Goal: Task Accomplishment & Management: Use online tool/utility

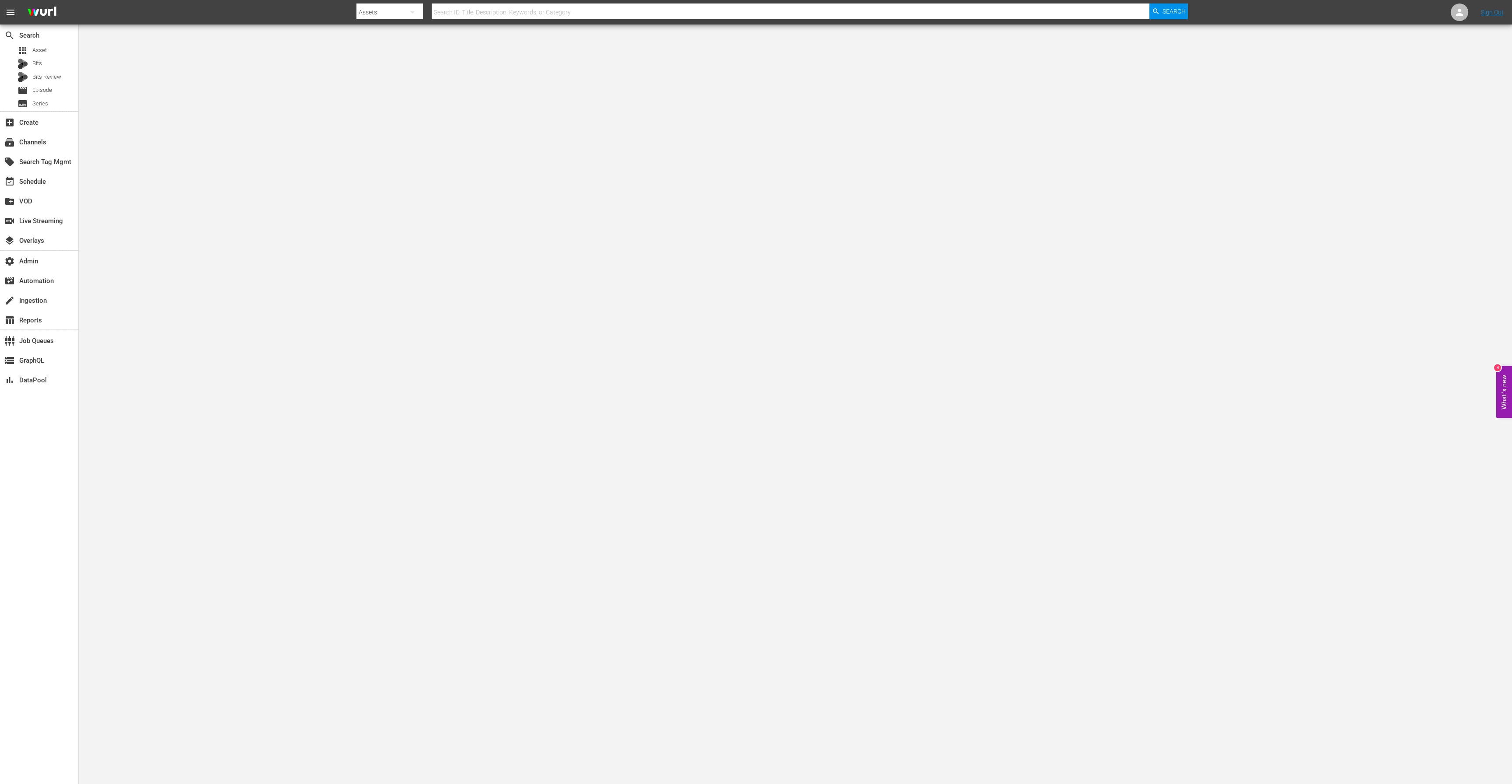
click at [499, 5] on input "text" at bounding box center [790, 12] width 718 height 21
paste input "115579105"
type input "115579105"
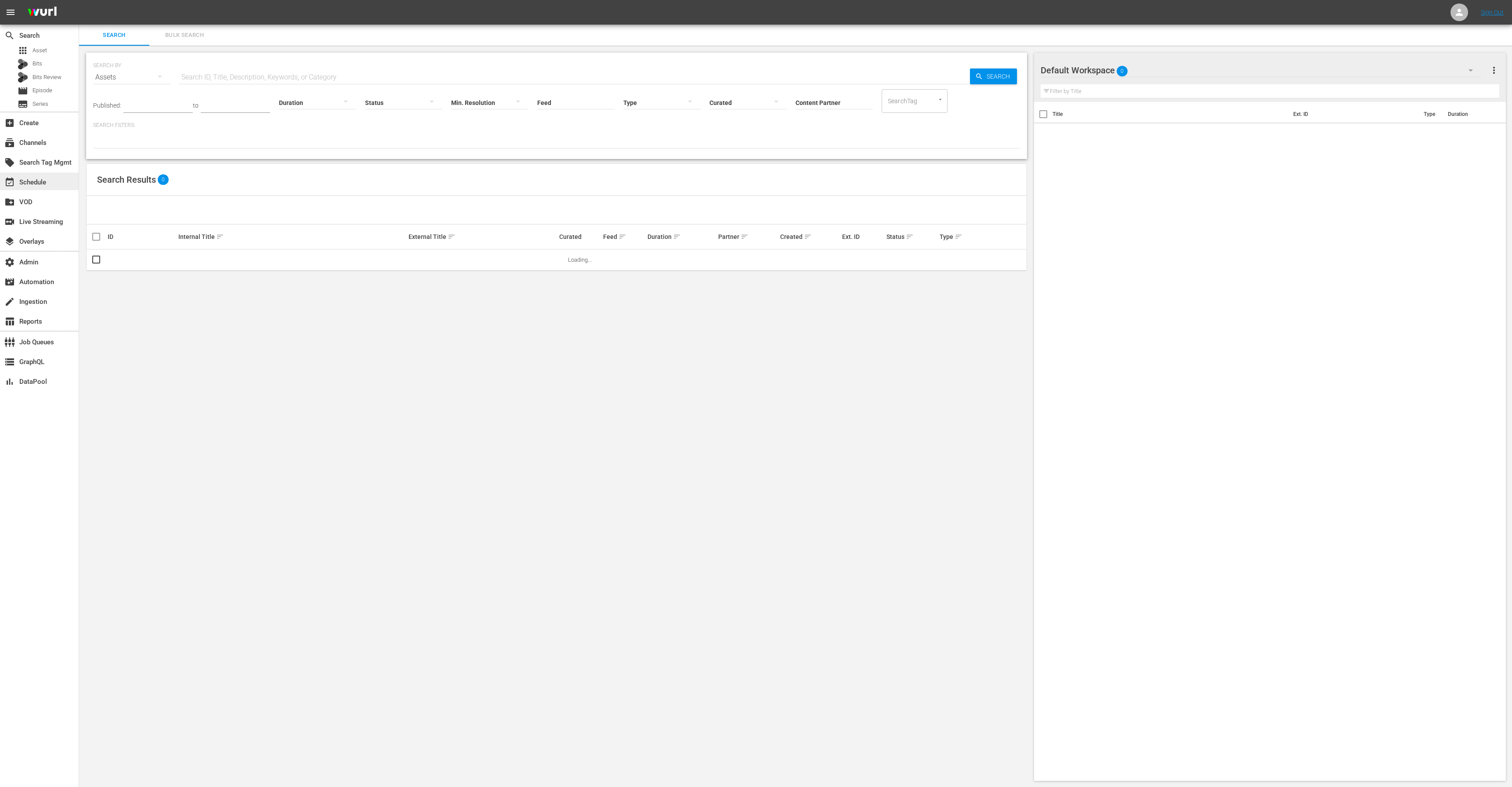
click at [26, 182] on div "event_available Schedule" at bounding box center [24, 180] width 49 height 8
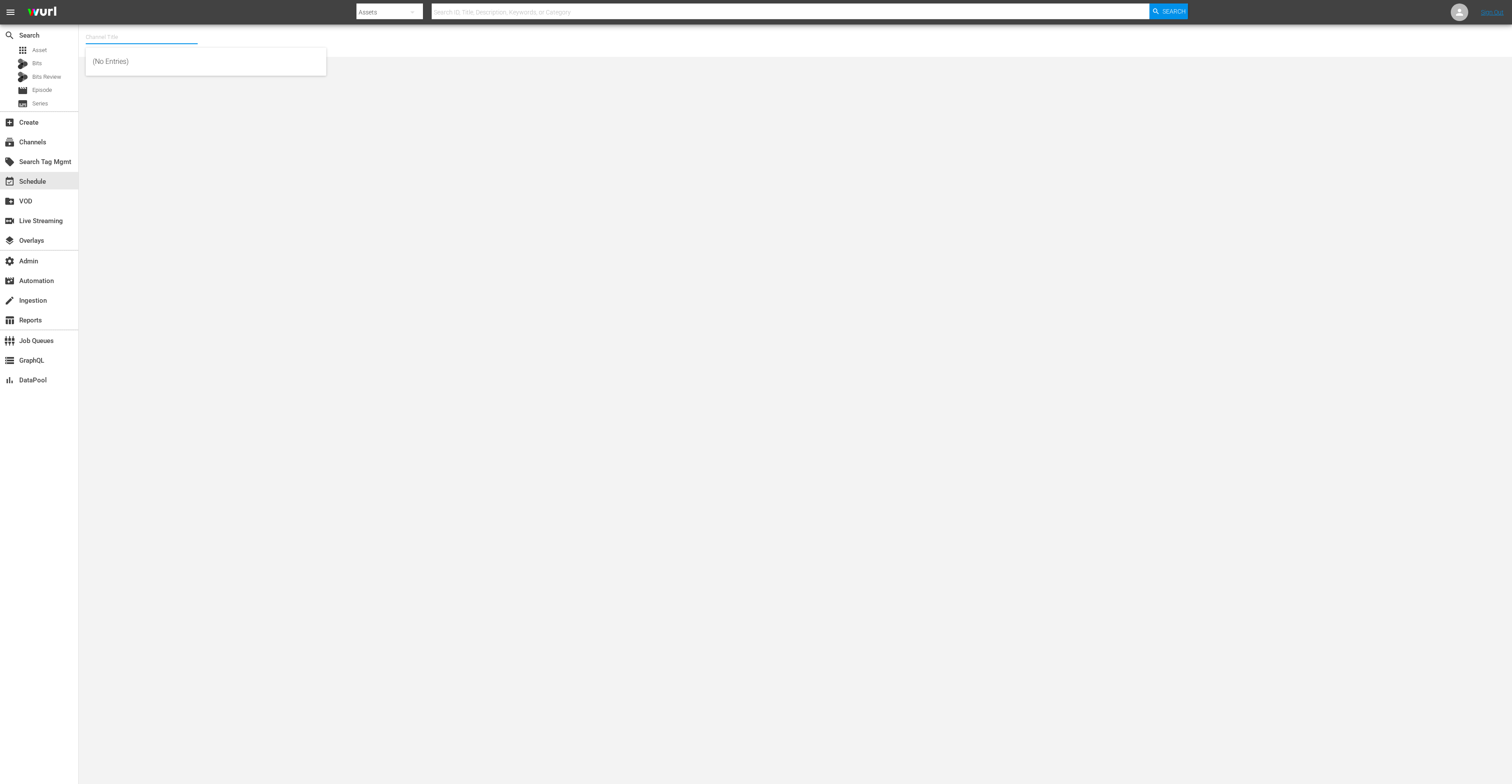
click at [115, 40] on input "text" at bounding box center [142, 37] width 112 height 21
click at [116, 36] on input "grandtour" at bounding box center [142, 37] width 112 height 21
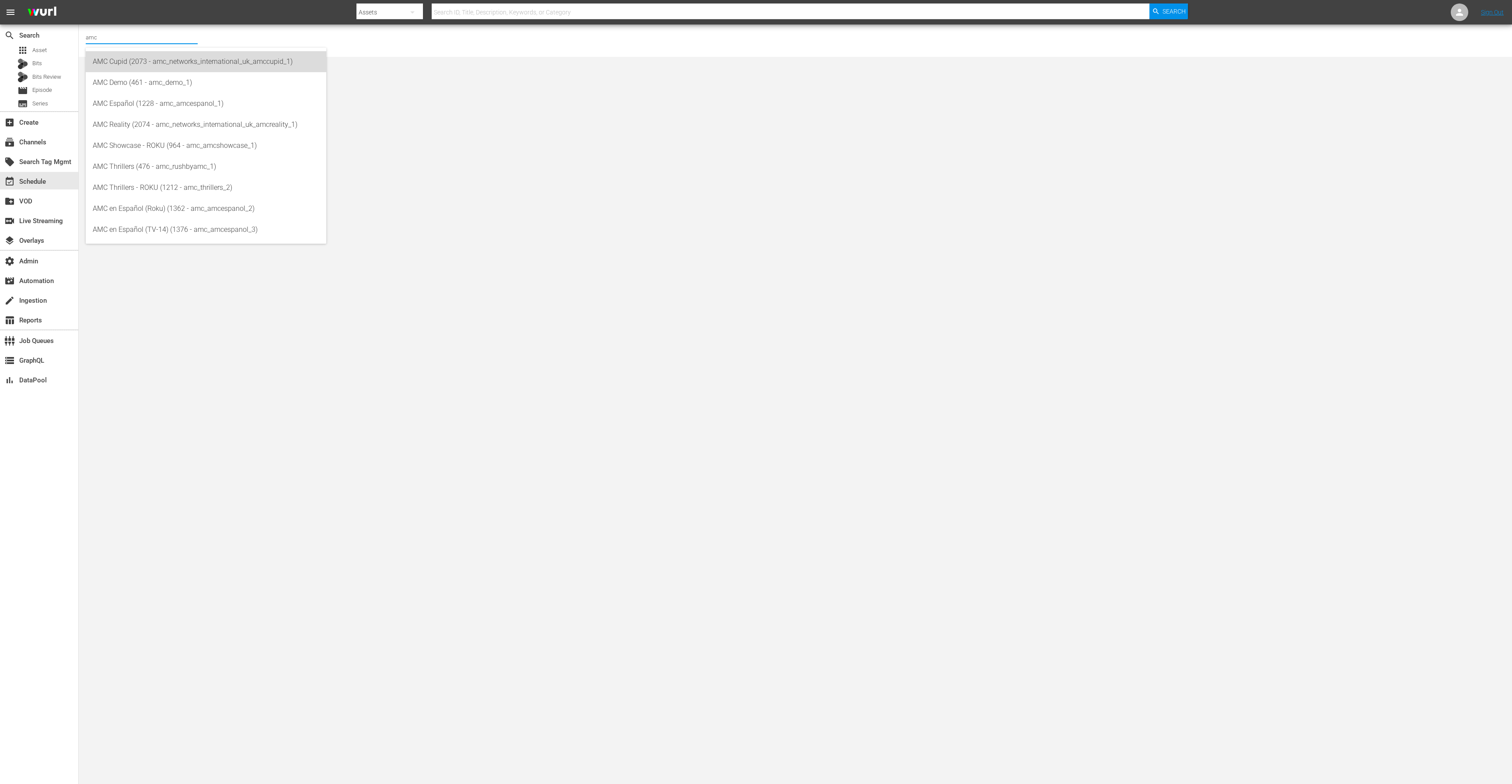
click at [113, 59] on div "AMC Cupid (2073 - amc_networks_international_uk_amccupid_1)" at bounding box center [206, 61] width 227 height 21
type input "AMC Cupid (2073 - amc_networks_international_uk_amccupid_1)"
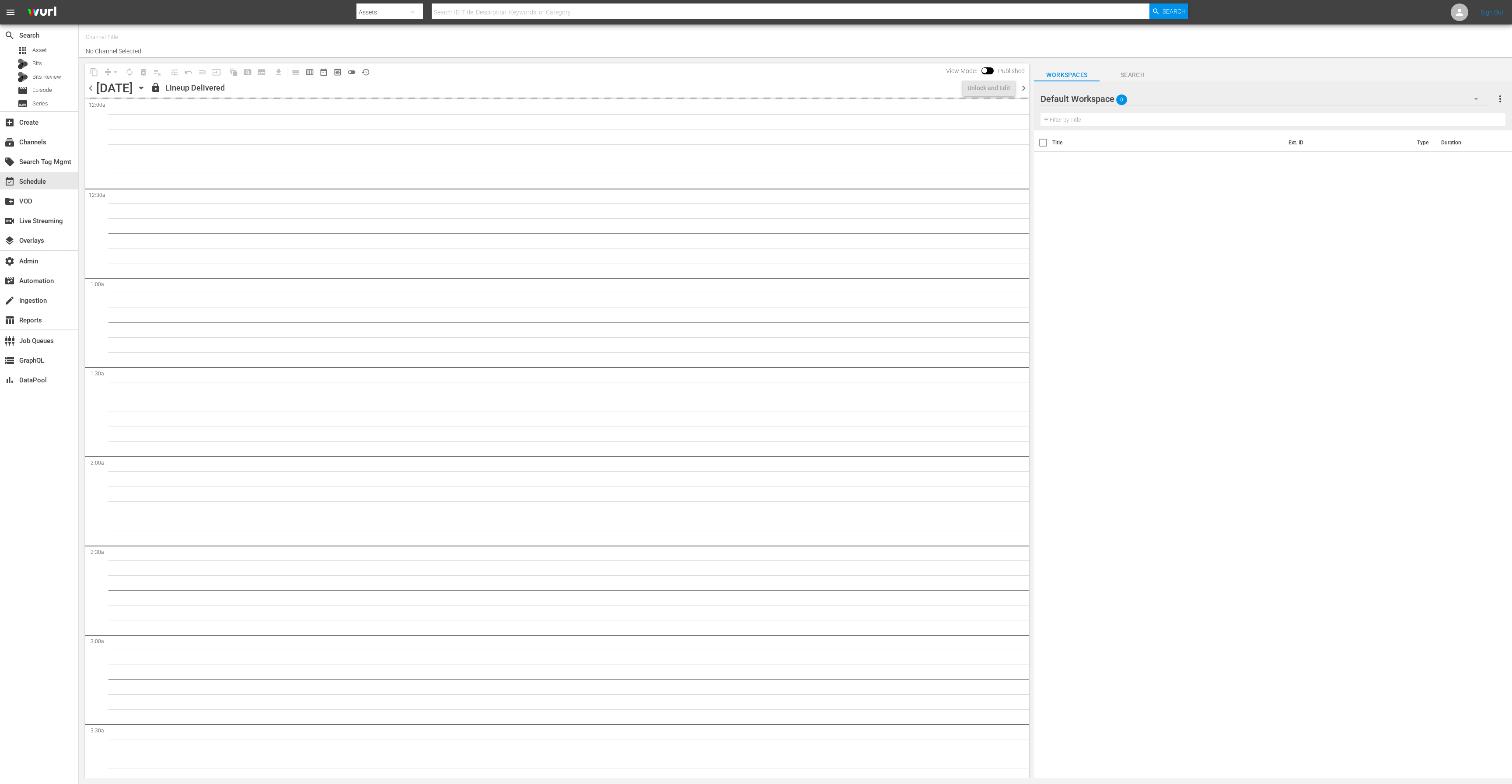
type input "The Grand Tour (1994)"
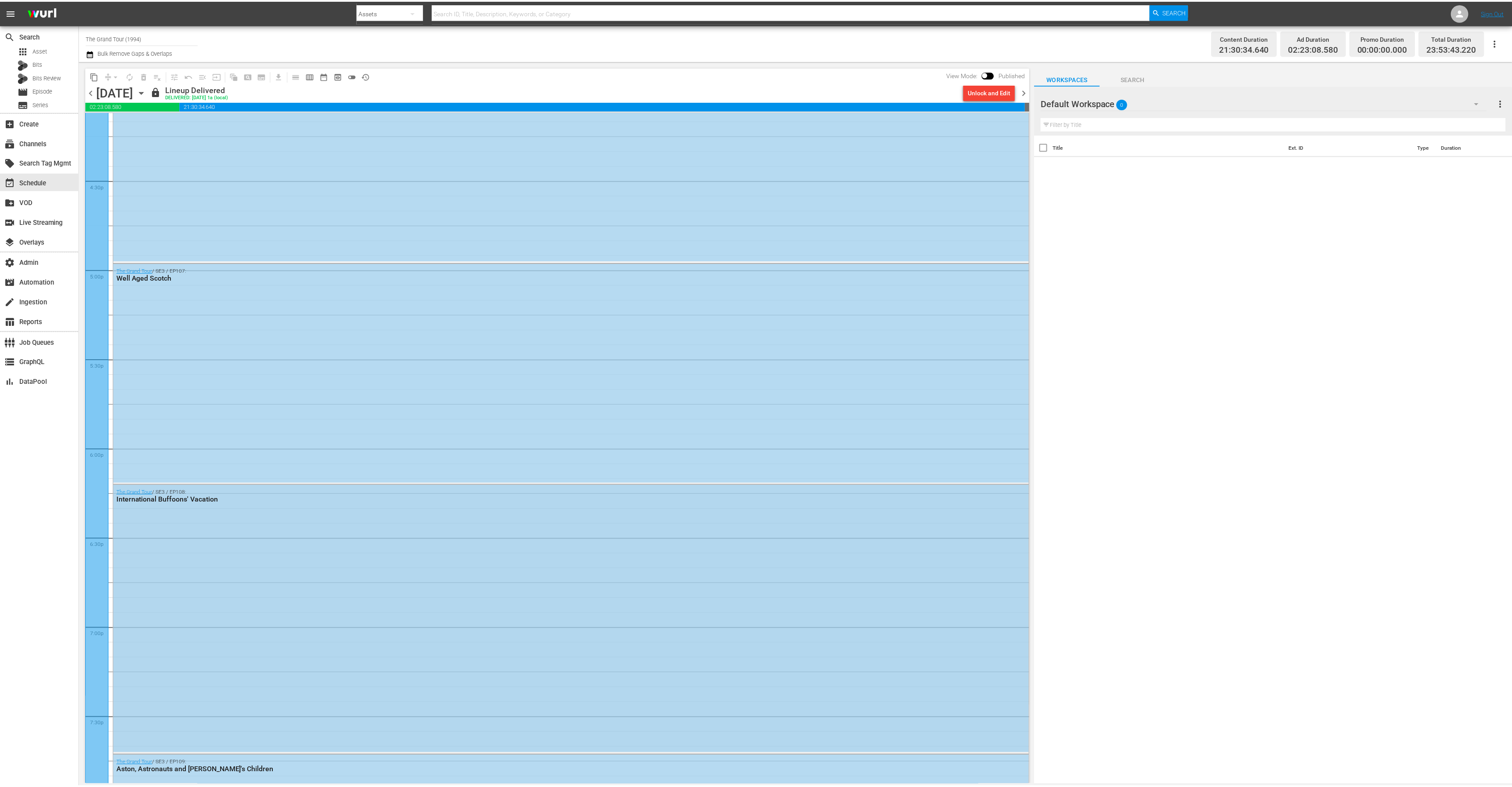
scroll to position [3114, 0]
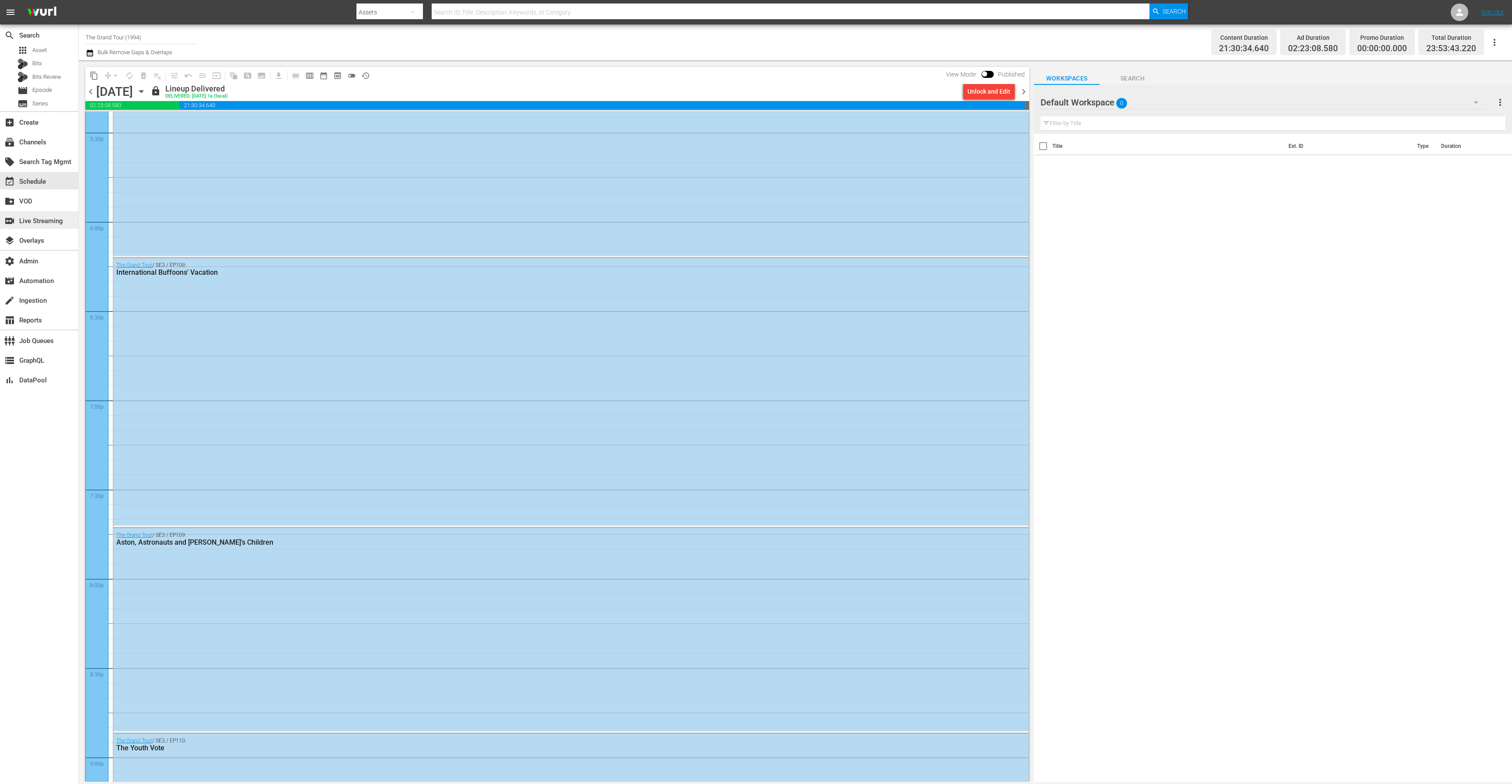
click at [48, 216] on div "switch_video Live Streaming" at bounding box center [24, 219] width 49 height 8
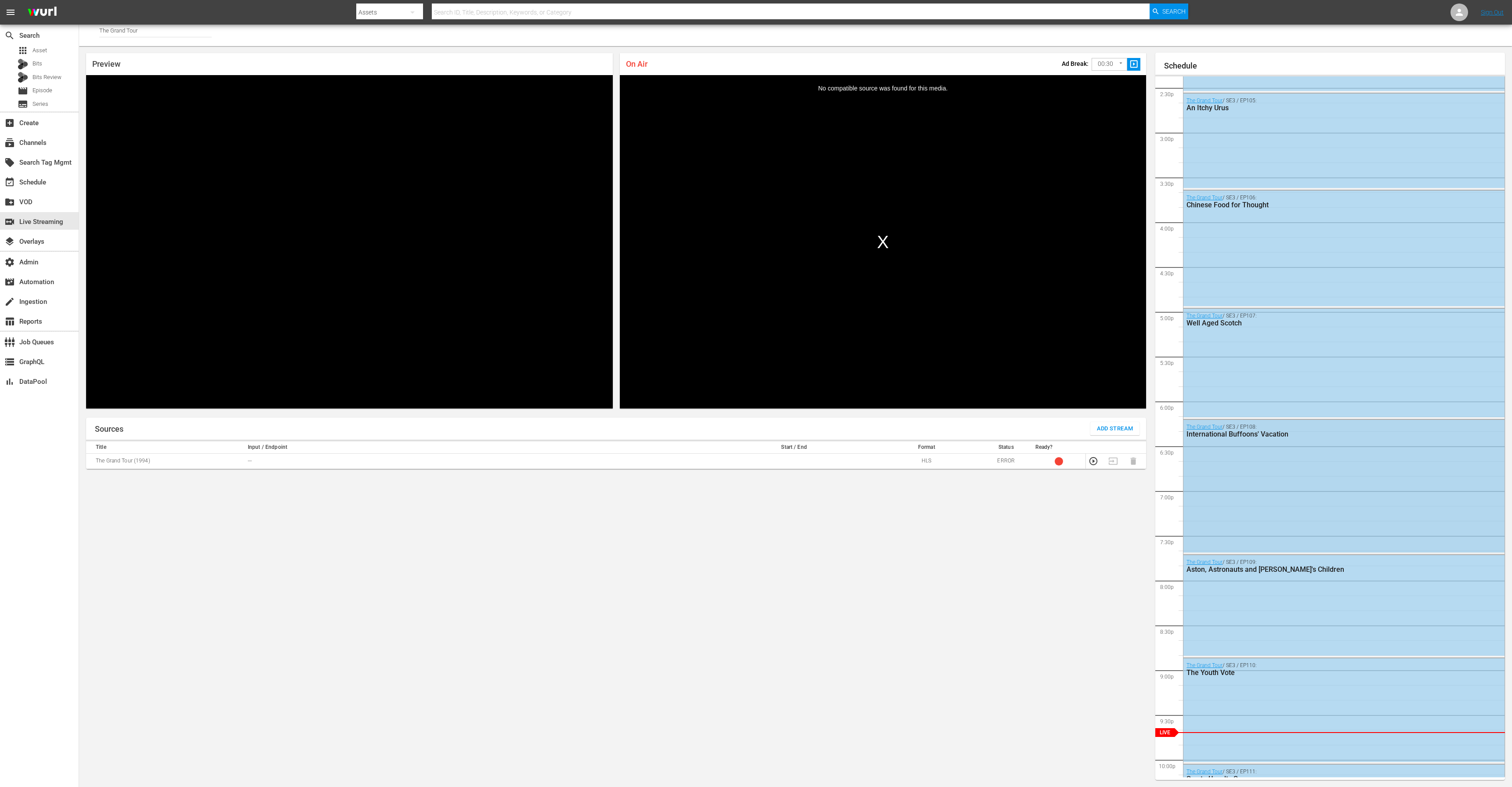
scroll to position [1278, 0]
click at [33, 180] on div "event_available Schedule" at bounding box center [24, 180] width 49 height 8
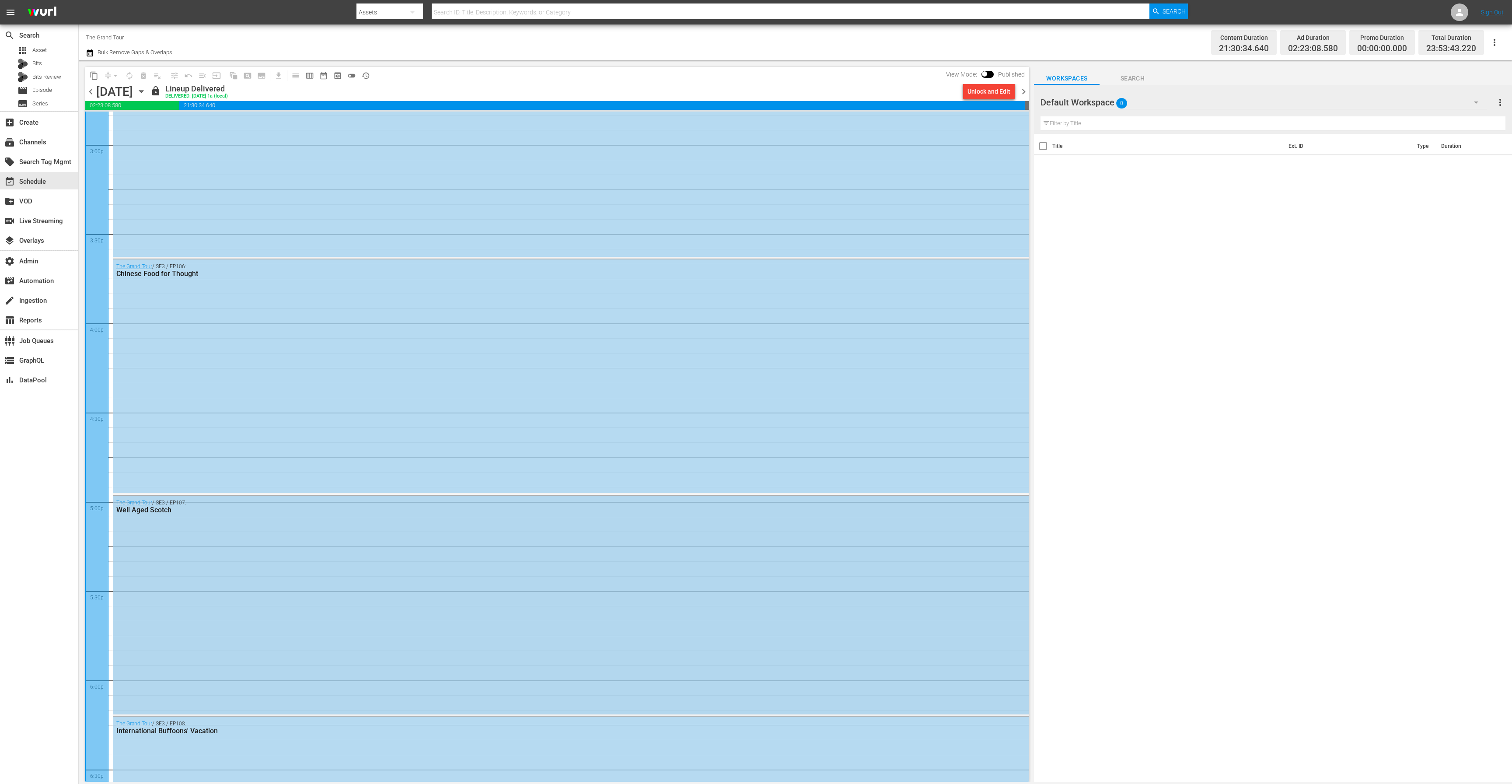
scroll to position [2641, 0]
click at [302, 398] on div "The Grand Tour / SE3 / EP106: Chinese Food for Thought" at bounding box center [571, 378] width 916 height 233
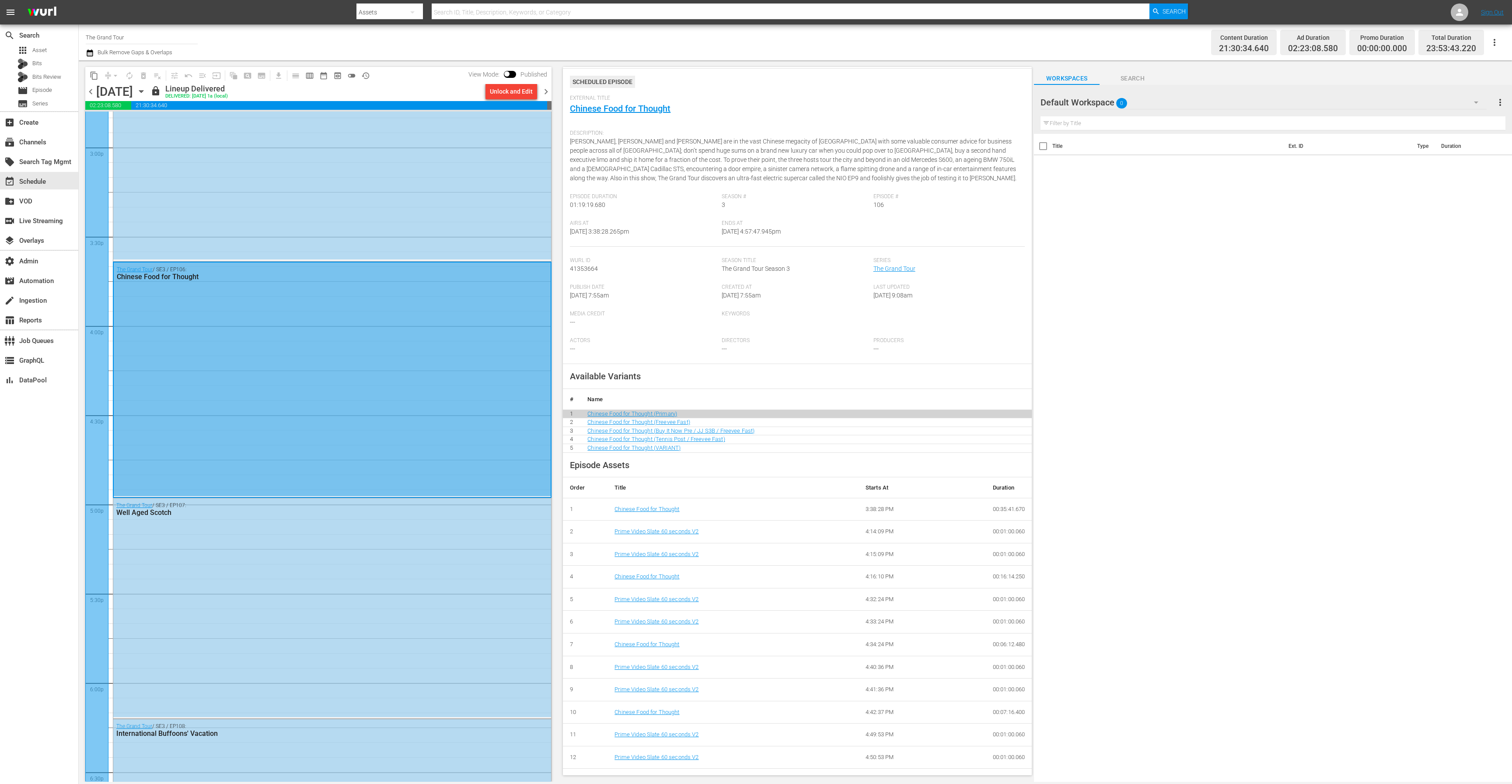
scroll to position [39, 0]
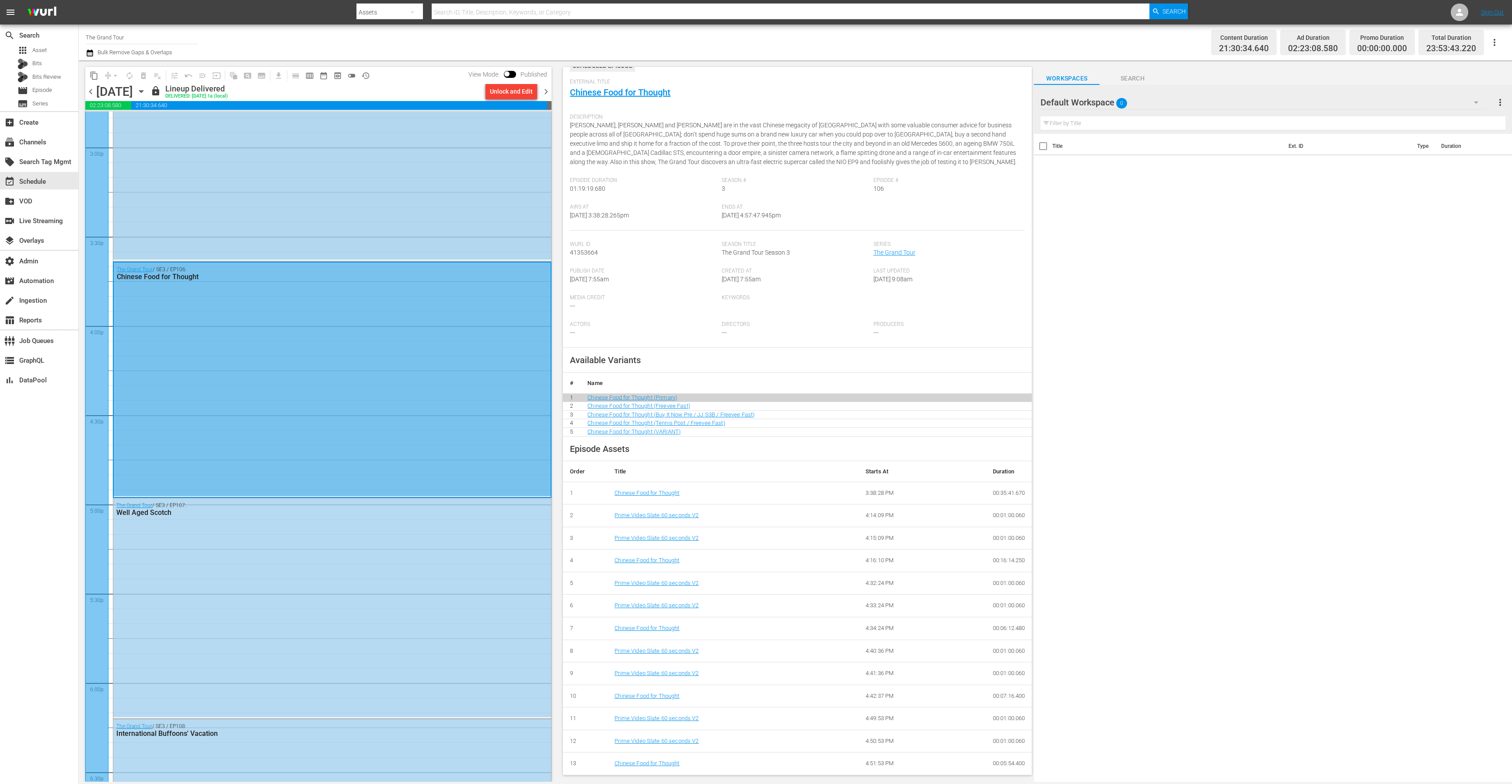
click at [254, 222] on div "The Grand Tour / SE3 / EP105: An Itchy Urus" at bounding box center [331, 164] width 438 height 191
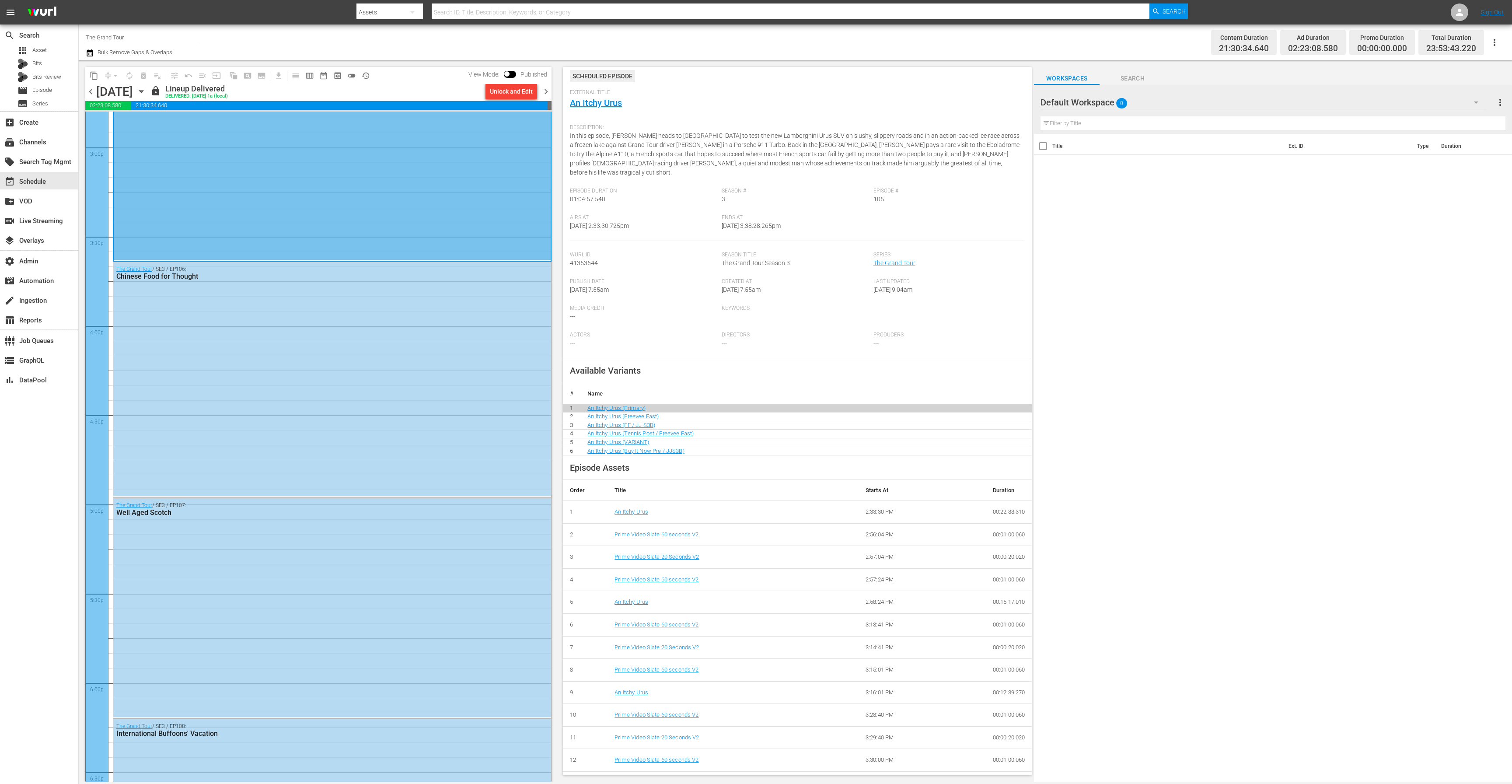
scroll to position [39, 0]
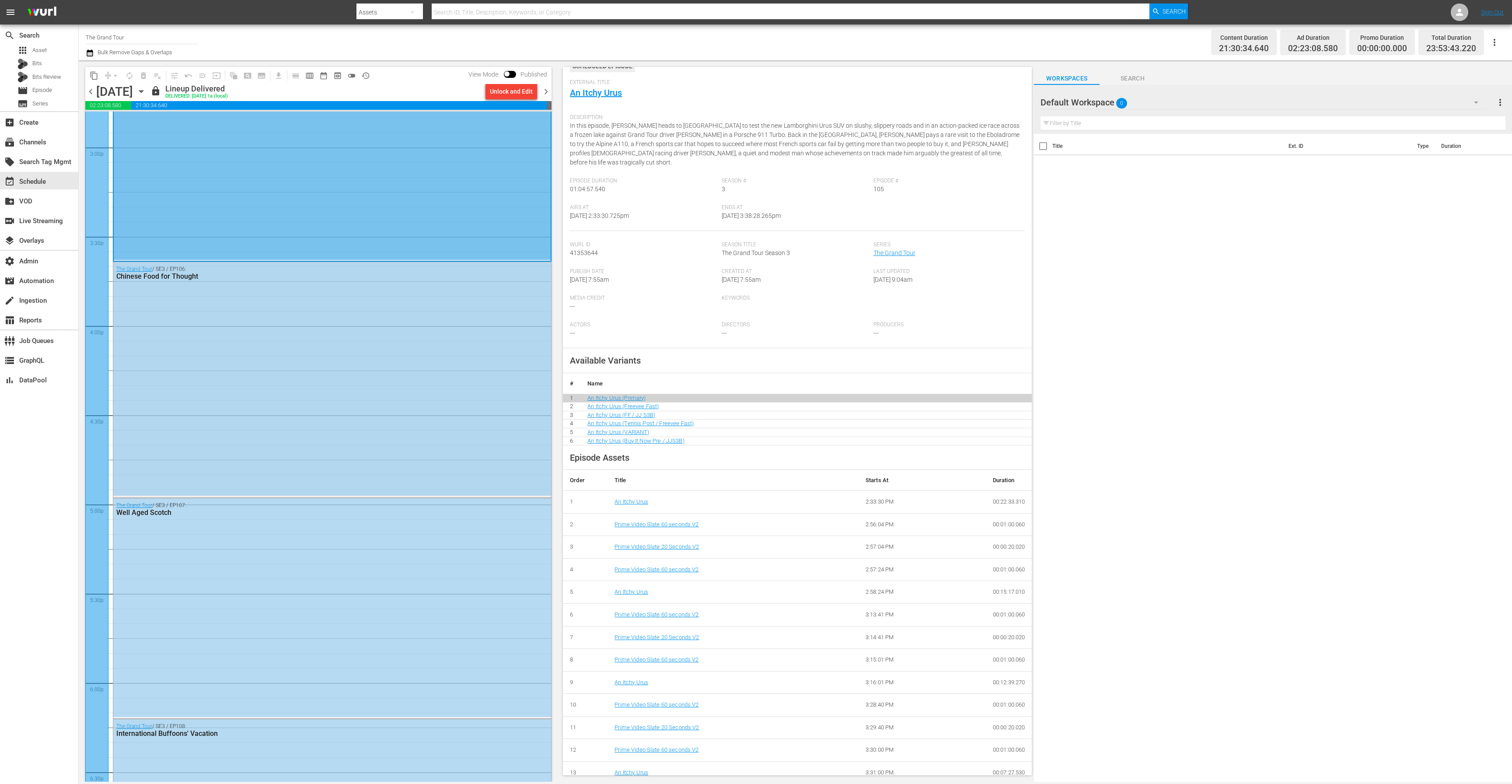
click at [303, 401] on div "The Grand Tour / SE3 / EP106: Chinese Food for Thought" at bounding box center [331, 378] width 438 height 233
